Goal: Communication & Community: Answer question/provide support

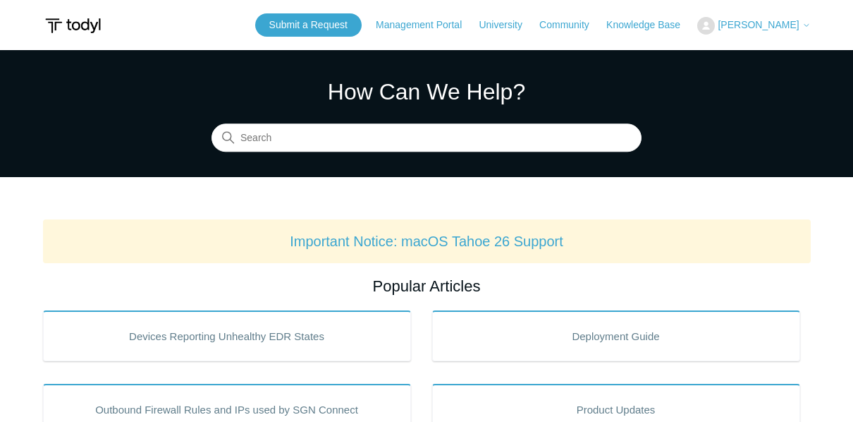
click at [773, 22] on span "[PERSON_NAME]" at bounding box center [758, 24] width 81 height 11
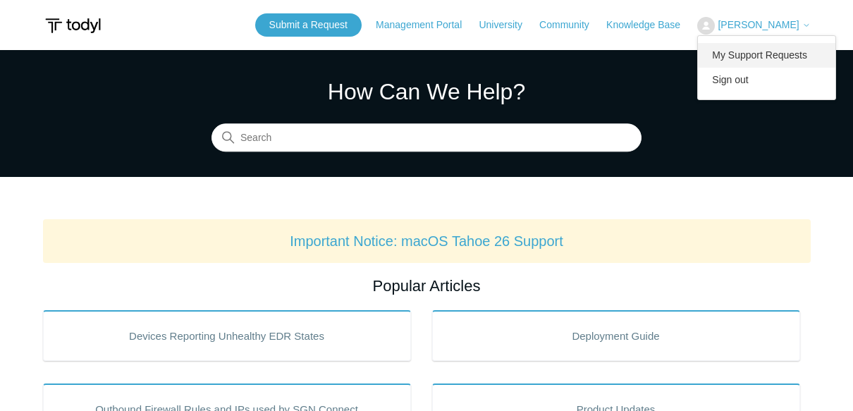
click at [764, 52] on link "My Support Requests" at bounding box center [766, 55] width 137 height 25
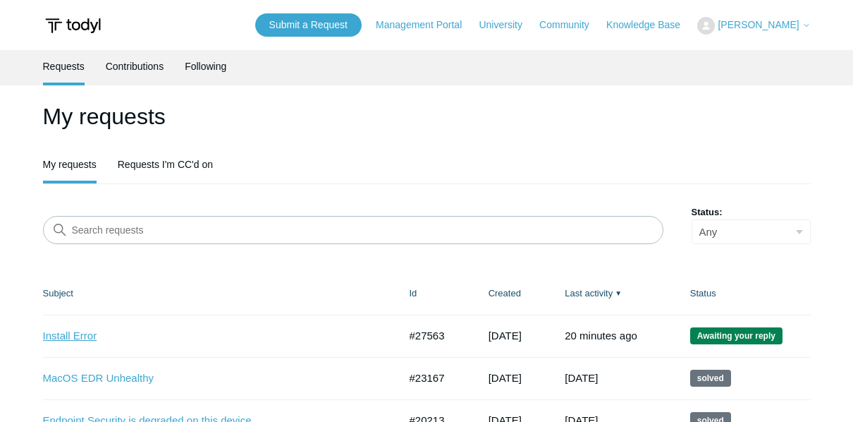
click at [67, 334] on link "Install Error" at bounding box center [210, 336] width 335 height 16
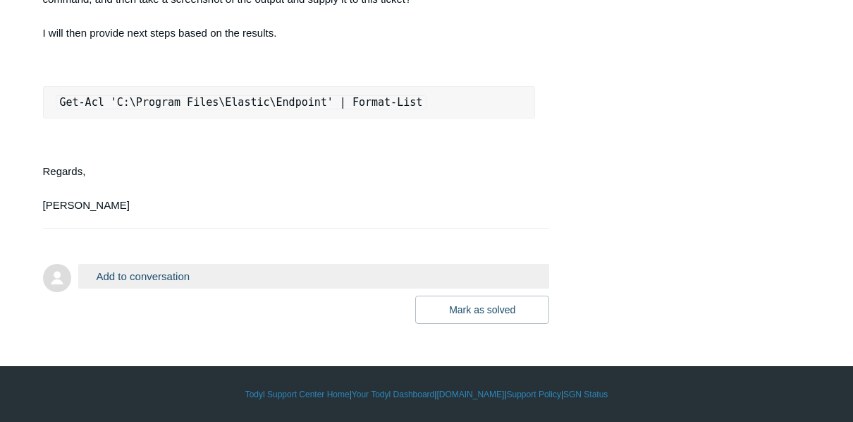
scroll to position [4052, 0]
click at [307, 278] on button "Add to conversation" at bounding box center [314, 276] width 472 height 25
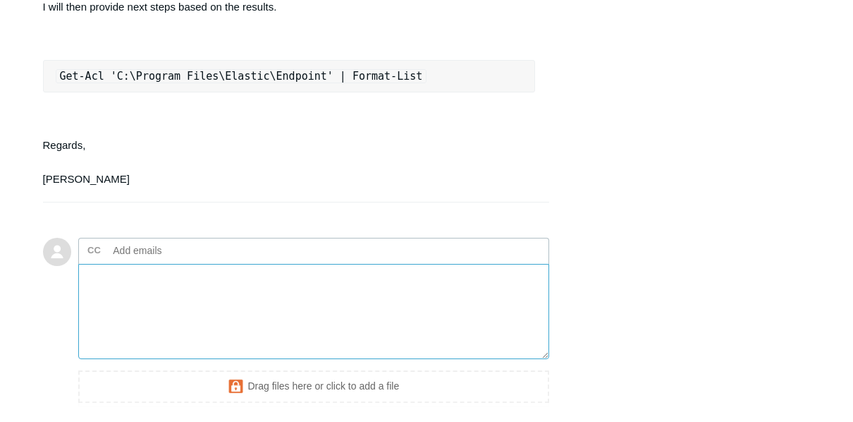
paste textarea "Windows PowerShell Copyright (C) Microsoft Corporation. All rights reserved. In…"
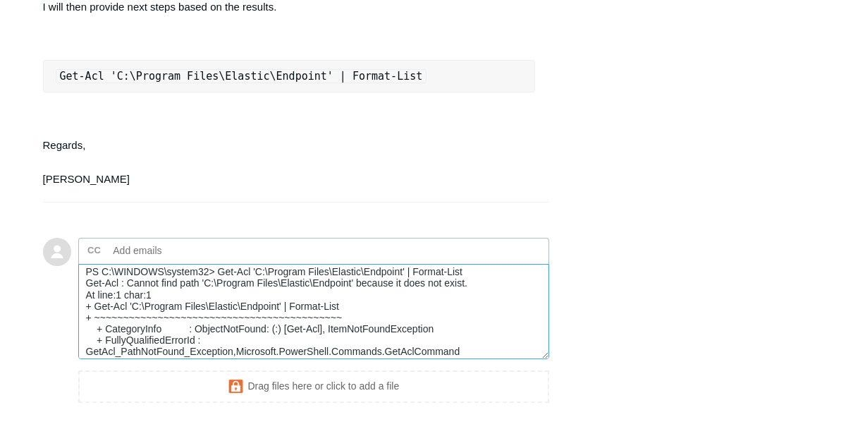
scroll to position [272, 0]
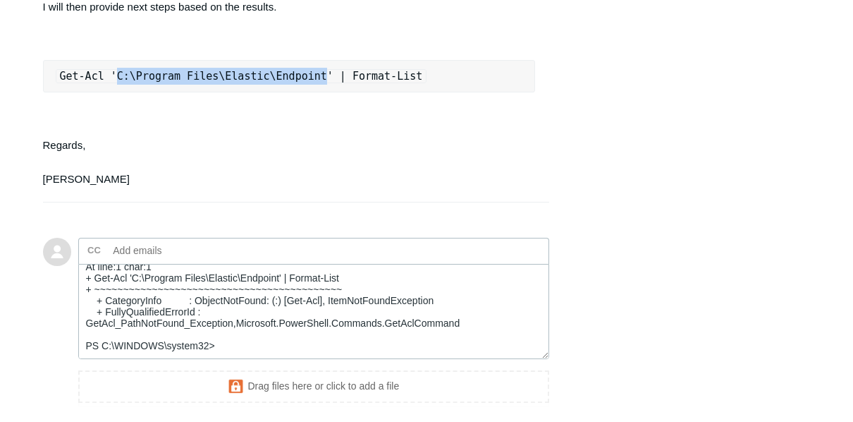
drag, startPoint x: 304, startPoint y: 100, endPoint x: 109, endPoint y: 113, distance: 195.7
click at [109, 92] on pre "Get-Acl 'C:\Program Files\Elastic\Endpoint' | Format-List" at bounding box center [289, 76] width 493 height 32
copy code "C:\Program Files\Elastic\Endpoint"
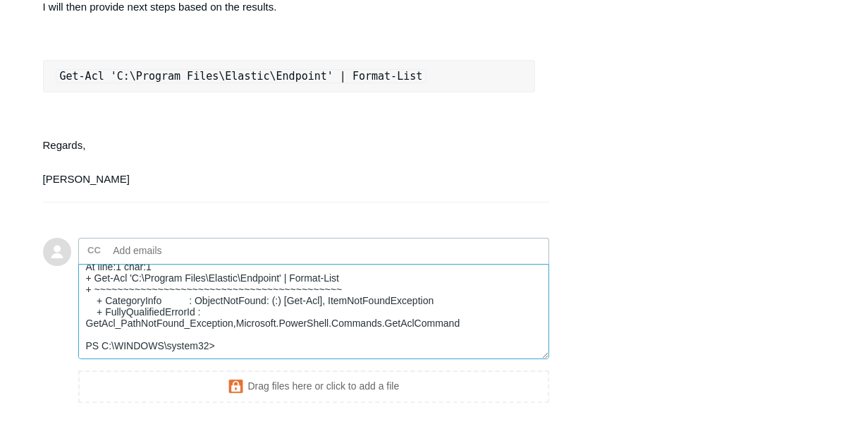
click at [114, 314] on textarea "Windows PowerShell Copyright (C) Microsoft Corporation. All rights reserved. In…" at bounding box center [314, 311] width 472 height 95
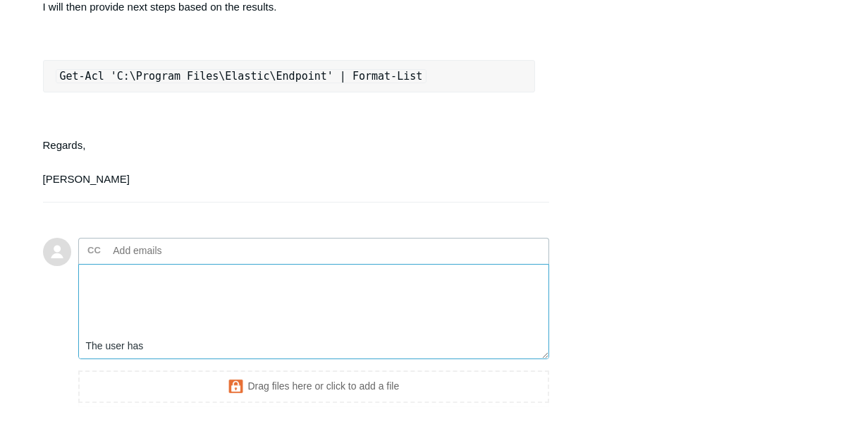
paste textarea "C:\Program Files\Elastic\Endpoint"
type textarea "Windows PowerShell Copyright (C) Microsoft Corporation. All rights reserved. In…"
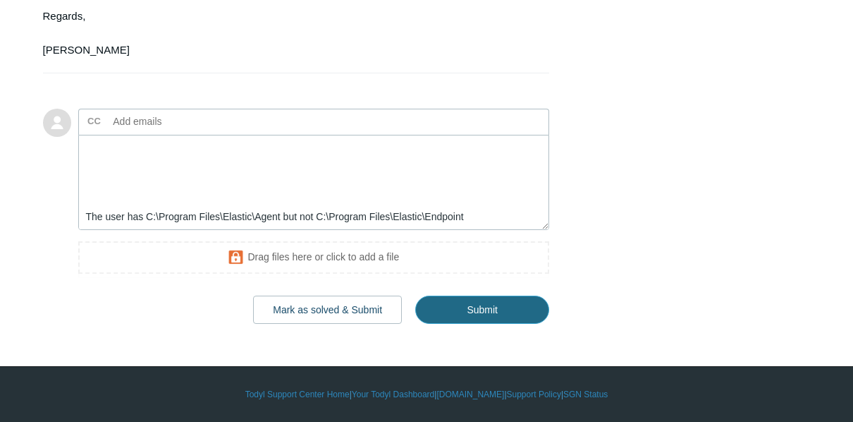
click at [449, 302] on input "Submit" at bounding box center [482, 309] width 134 height 28
